Goal: Task Accomplishment & Management: Use online tool/utility

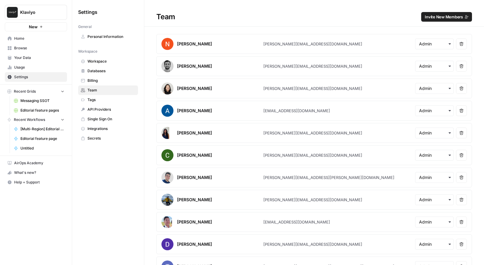
click at [101, 64] on link "Workspace" at bounding box center [108, 61] width 60 height 10
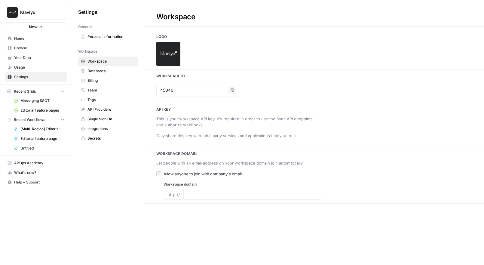
type input "[DOMAIN_NAME]"
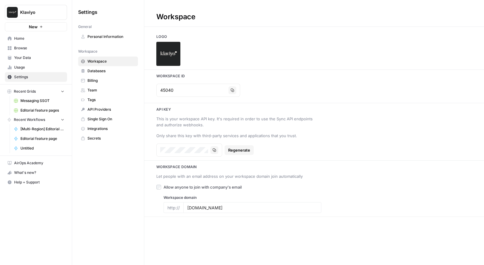
click at [31, 50] on span "Browse" at bounding box center [39, 47] width 50 height 5
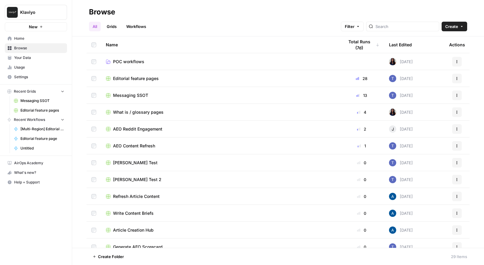
click at [28, 38] on span "Home" at bounding box center [39, 38] width 50 height 5
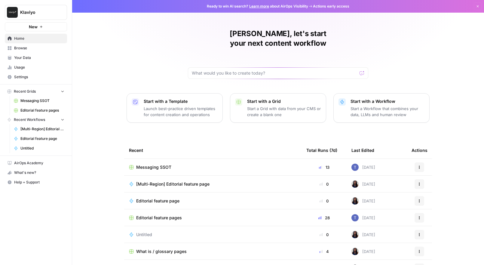
scroll to position [12, 0]
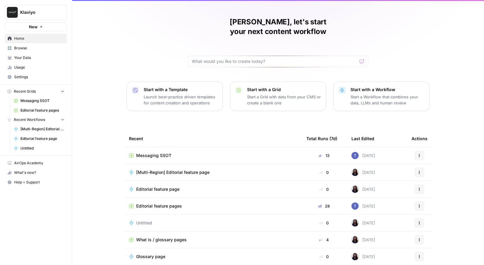
click at [173, 203] on span "Editorial feature pages" at bounding box center [159, 206] width 46 height 6
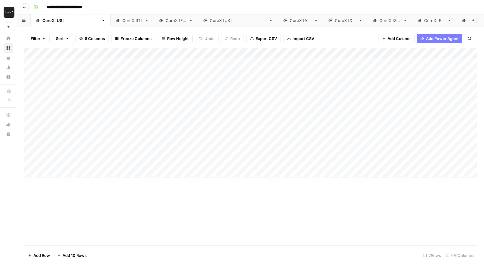
click at [210, 23] on div "CoreX [[GEOGRAPHIC_DATA]]" at bounding box center [238, 20] width 56 height 6
click at [437, 62] on div "Add Column" at bounding box center [250, 112] width 452 height 129
click at [439, 78] on div "Add Column" at bounding box center [250, 112] width 452 height 129
click at [437, 94] on div "Add Column" at bounding box center [250, 112] width 452 height 129
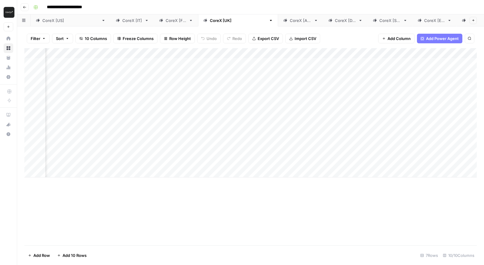
scroll to position [0, 0]
click at [342, 77] on div "Add Column" at bounding box center [250, 112] width 452 height 129
click at [370, 79] on div "Add Column" at bounding box center [250, 112] width 452 height 129
click at [252, 233] on div "Add Column" at bounding box center [250, 146] width 452 height 197
